Goal: Task Accomplishment & Management: Use online tool/utility

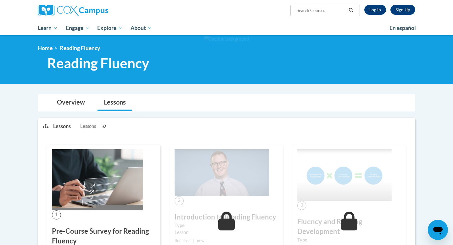
click at [400, 56] on div "<en>Home</en><fr>Accueil</fr><de>Zuhause</de><it>Casa</it><es>Casa</es><pt>Casa…" at bounding box center [226, 60] width 397 height 30
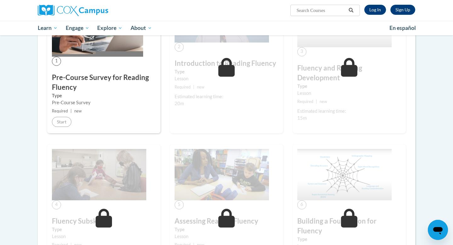
scroll to position [163, 0]
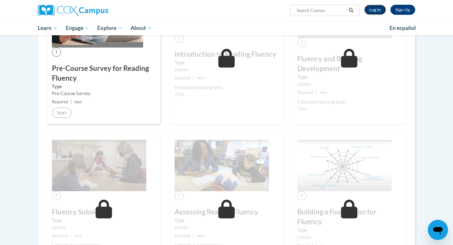
click at [372, 13] on link "Log In" at bounding box center [376, 10] width 22 height 10
click at [375, 9] on link "Log In" at bounding box center [376, 10] width 22 height 10
click at [377, 10] on link "Log In" at bounding box center [376, 10] width 22 height 10
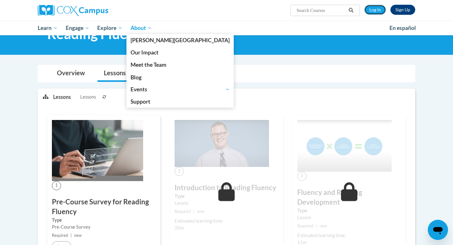
scroll to position [0, 0]
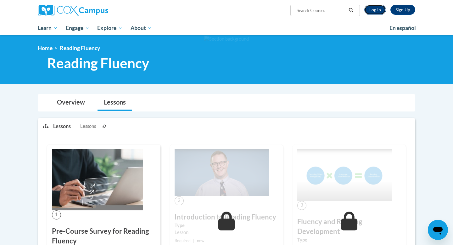
click at [378, 9] on link "Log In" at bounding box center [376, 10] width 22 height 10
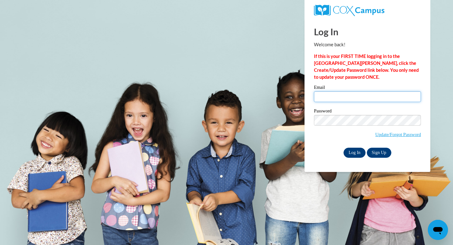
type input "[EMAIL_ADDRESS][DOMAIN_NAME]"
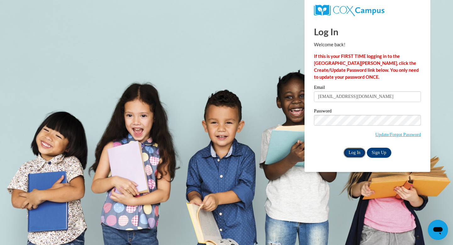
click at [351, 154] on input "Log In" at bounding box center [355, 153] width 22 height 10
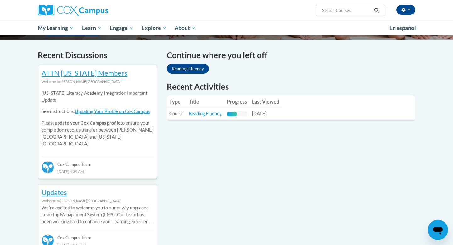
scroll to position [189, 0]
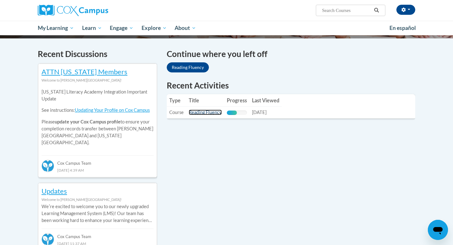
click at [206, 110] on link "Reading Fluency" at bounding box center [205, 112] width 33 height 5
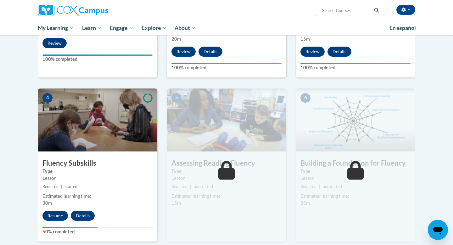
scroll to position [244, 0]
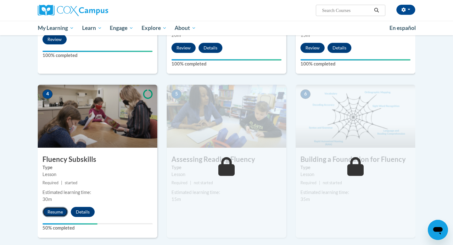
click at [61, 213] on button "Resume" at bounding box center [56, 212] width 26 height 10
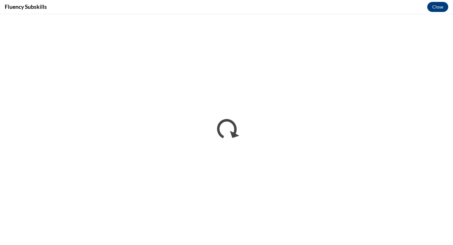
scroll to position [0, 0]
